Goal: Find specific page/section: Find specific page/section

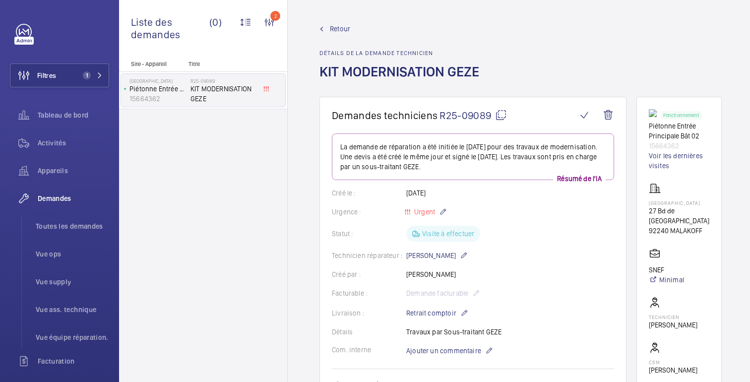
click at [335, 28] on font "Retour" at bounding box center [340, 29] width 20 height 8
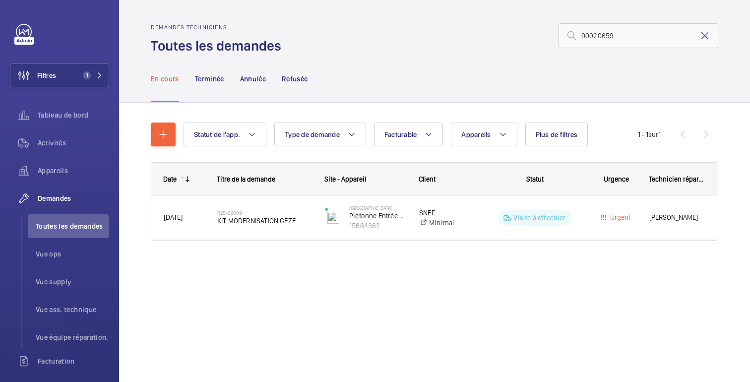
click at [705, 33] on mat-icon at bounding box center [705, 36] width 12 height 12
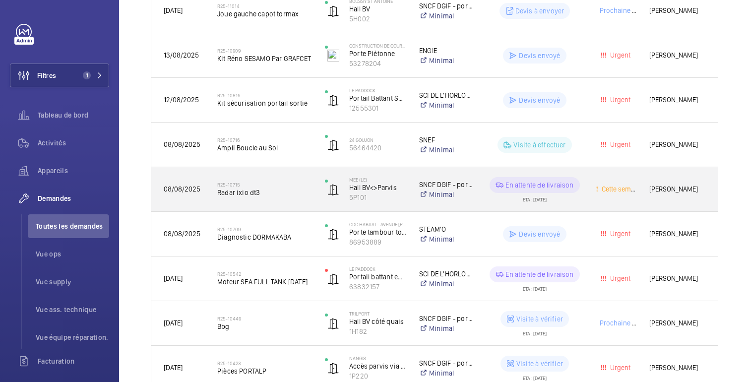
scroll to position [252, 0]
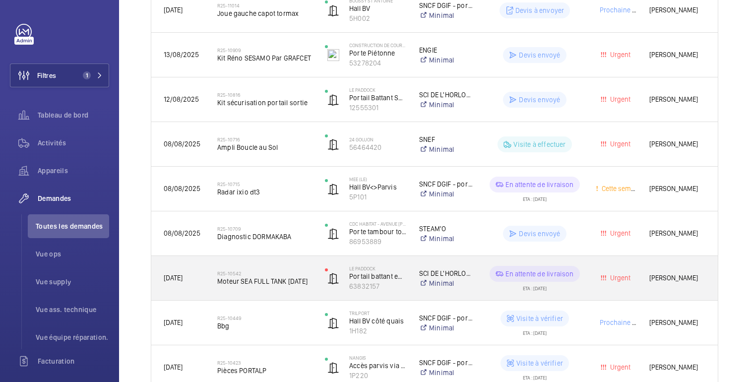
click at [583, 287] on div "Urgent" at bounding box center [610, 278] width 54 height 44
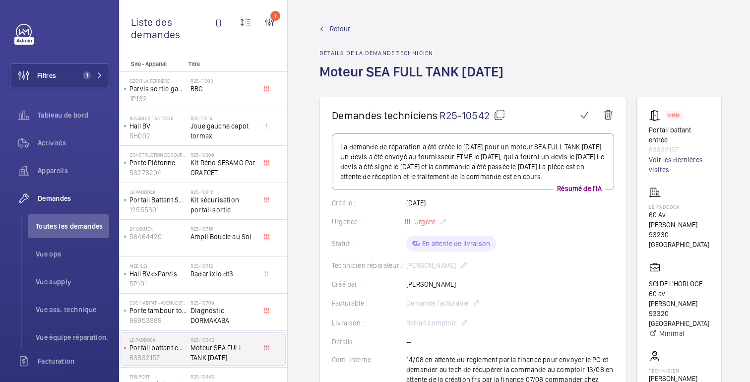
click at [498, 114] on mat-icon at bounding box center [500, 115] width 12 height 12
